Goal: Browse casually

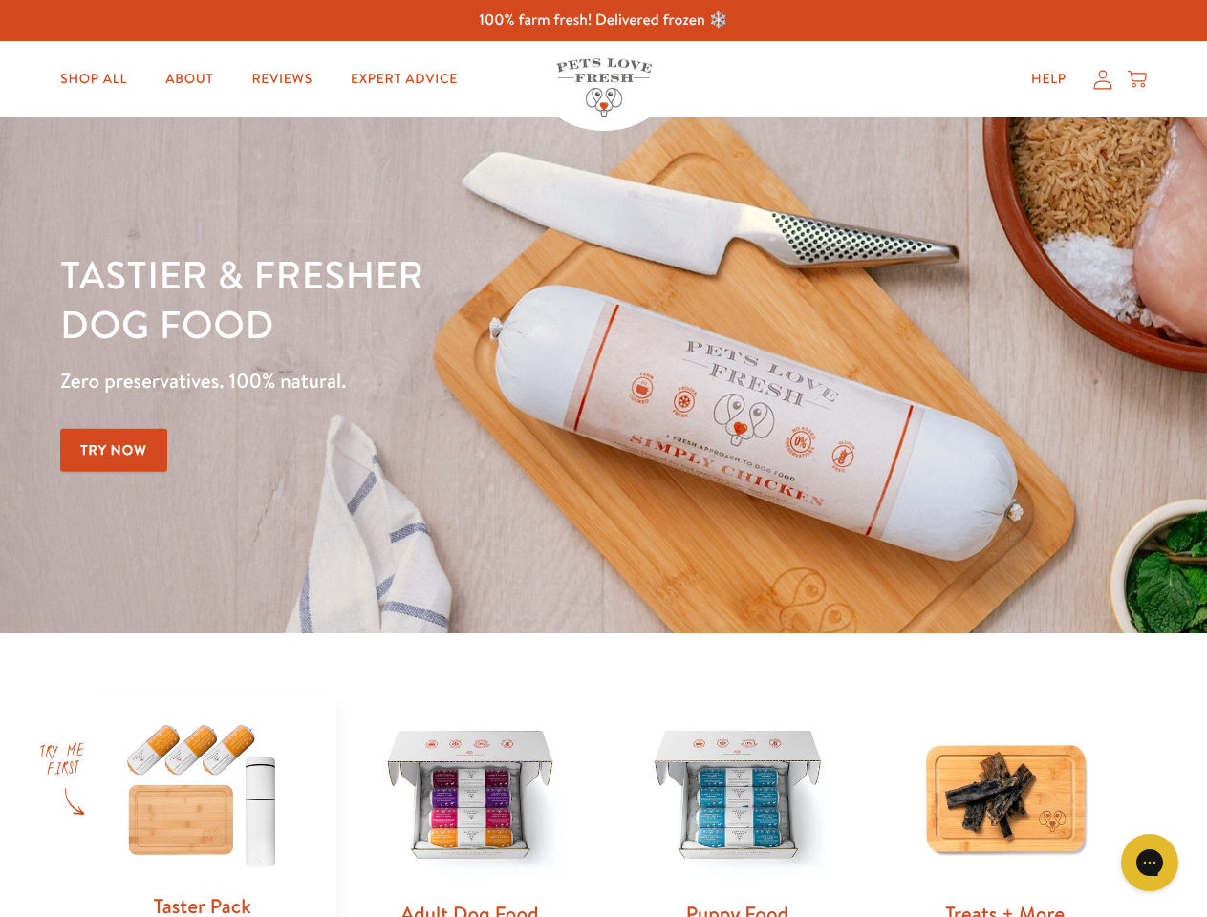
click at [603, 459] on div "Tastier & fresher dog food Zero preservatives. 100% natural. Try Now" at bounding box center [422, 375] width 724 height 252
click at [1149, 863] on icon "Gorgias live chat" at bounding box center [1149, 862] width 18 height 18
